Goal: Connect with others: Connect with others

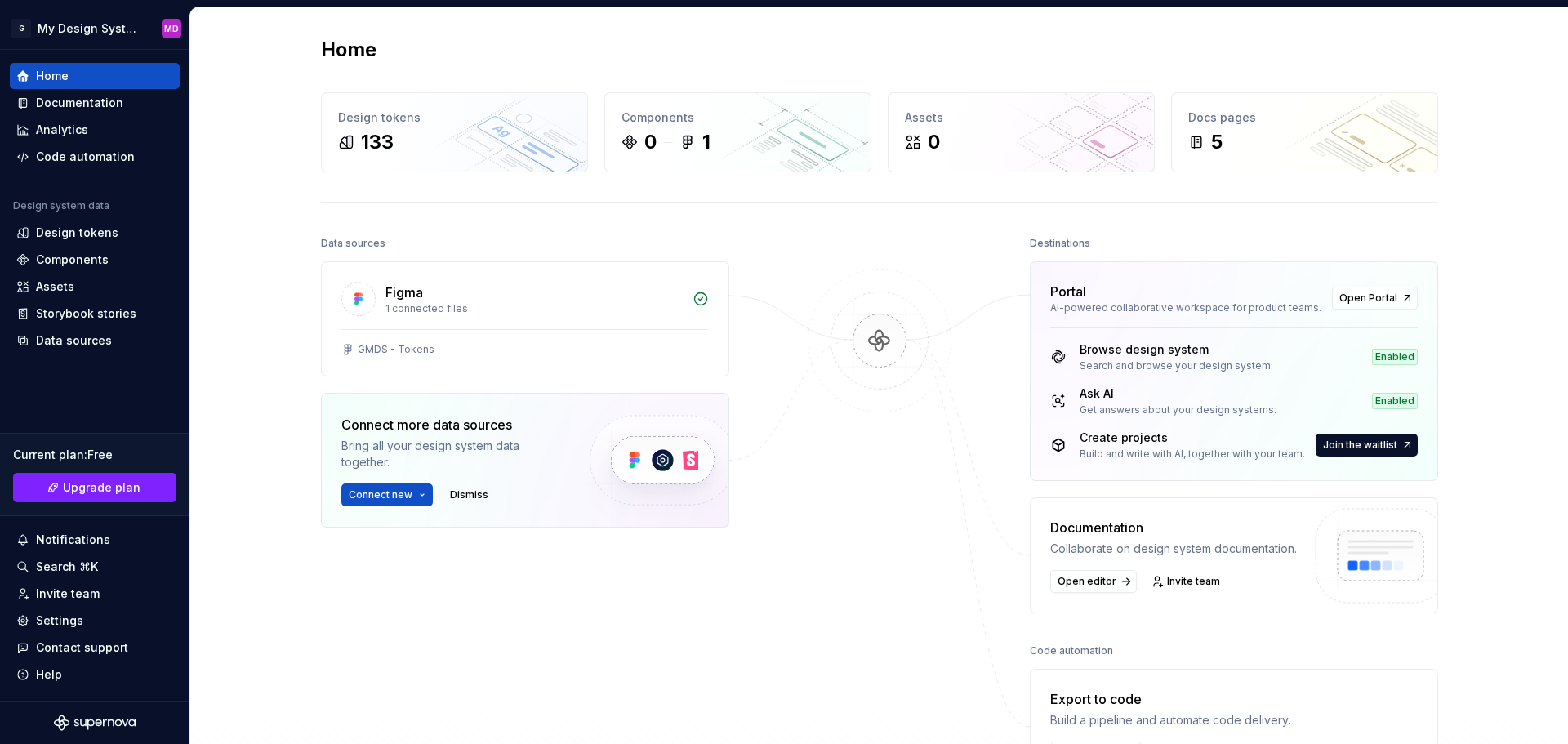
click at [774, 617] on div "Data sources Figma 1 connected files GMDS - Tokens Connect more data sources Br…" at bounding box center [879, 541] width 1117 height 618
click at [71, 597] on div "Invite team" at bounding box center [67, 594] width 64 height 17
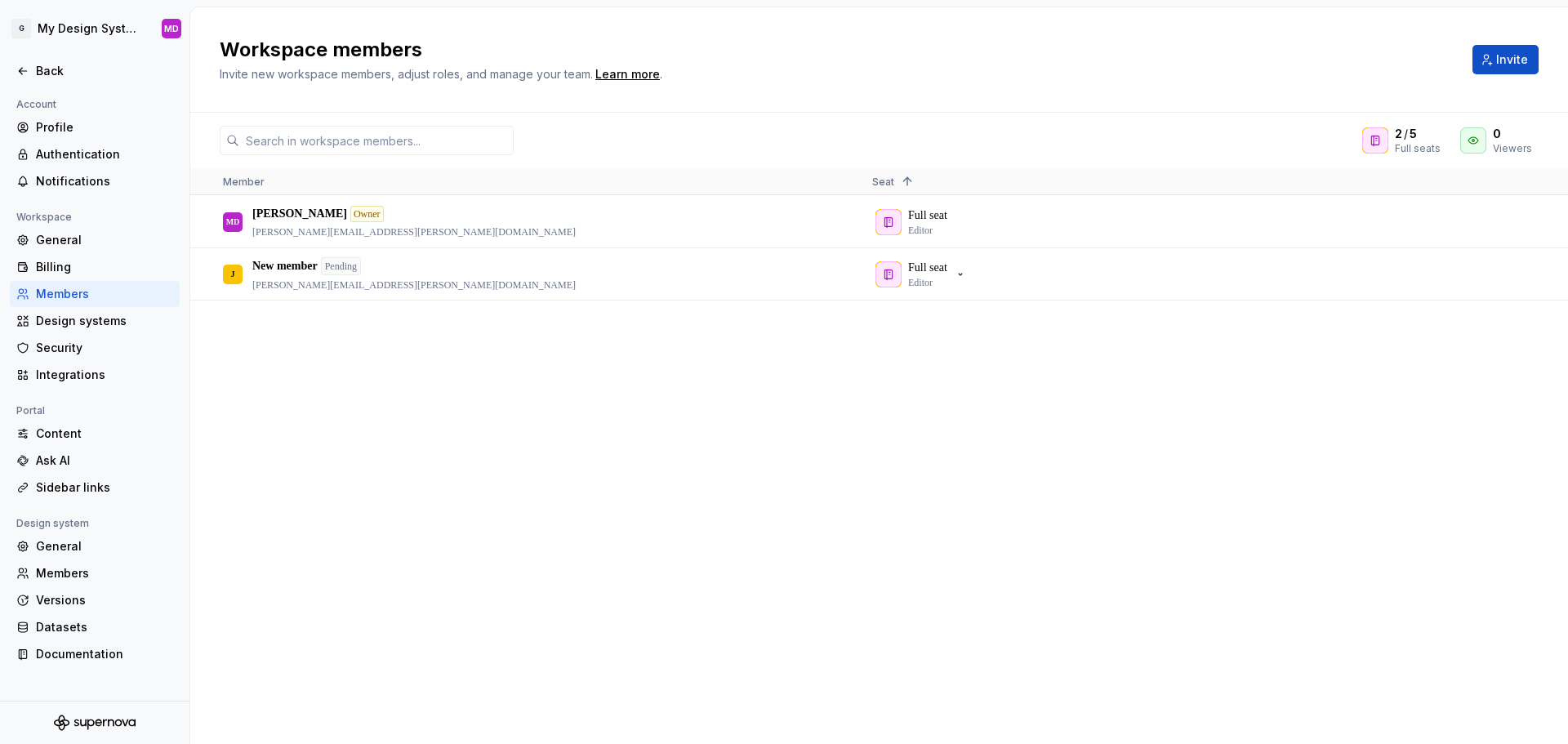
click at [650, 619] on div "MD [PERSON_NAME] Owner [PERSON_NAME][EMAIL_ADDRESS][PERSON_NAME][DOMAIN_NAME] F…" at bounding box center [879, 470] width 1378 height 548
click at [64, 19] on html "G My Design System MD Back Account Profile Authentication Notifications Workspa…" at bounding box center [784, 372] width 1568 height 744
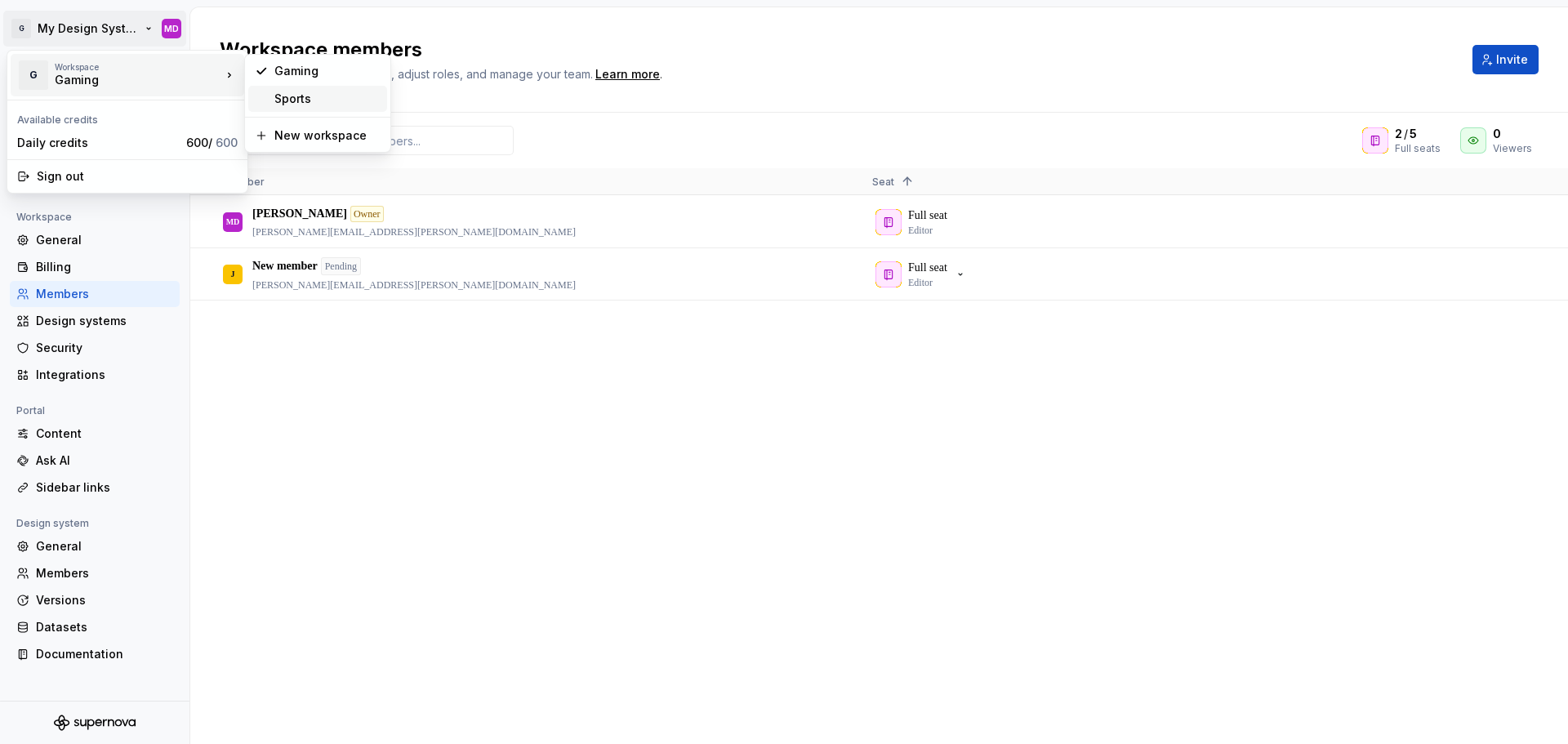
click at [304, 94] on div "Sports" at bounding box center [328, 99] width 106 height 17
